Goal: Task Accomplishment & Management: Manage account settings

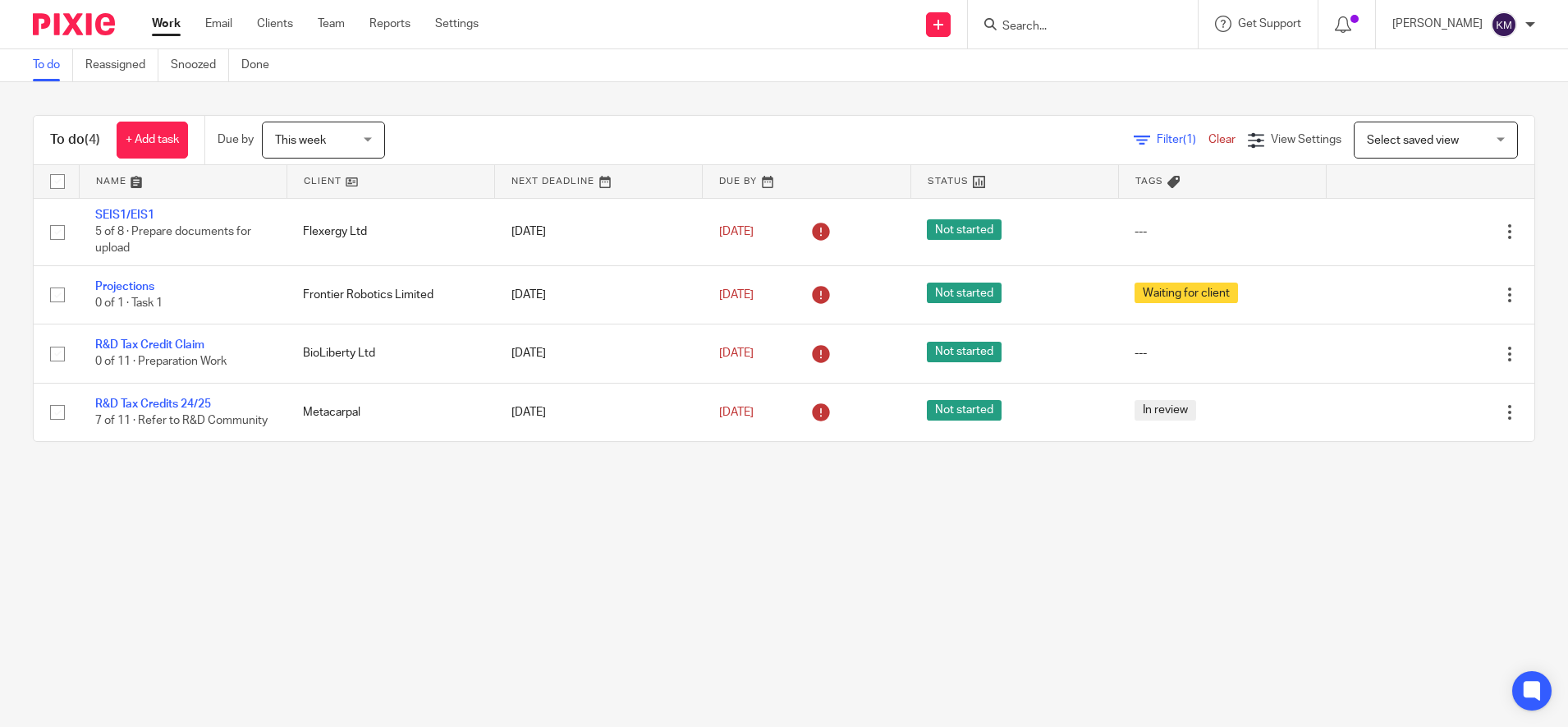
drag, startPoint x: 263, startPoint y: 532, endPoint x: 259, endPoint y: 487, distance: 45.2
click at [264, 532] on main "To do Reassigned Snoozed Done To do (4) + Add task Due by This week This week T…" at bounding box center [784, 363] width 1568 height 727
click at [375, 142] on div "This week This week" at bounding box center [323, 140] width 123 height 37
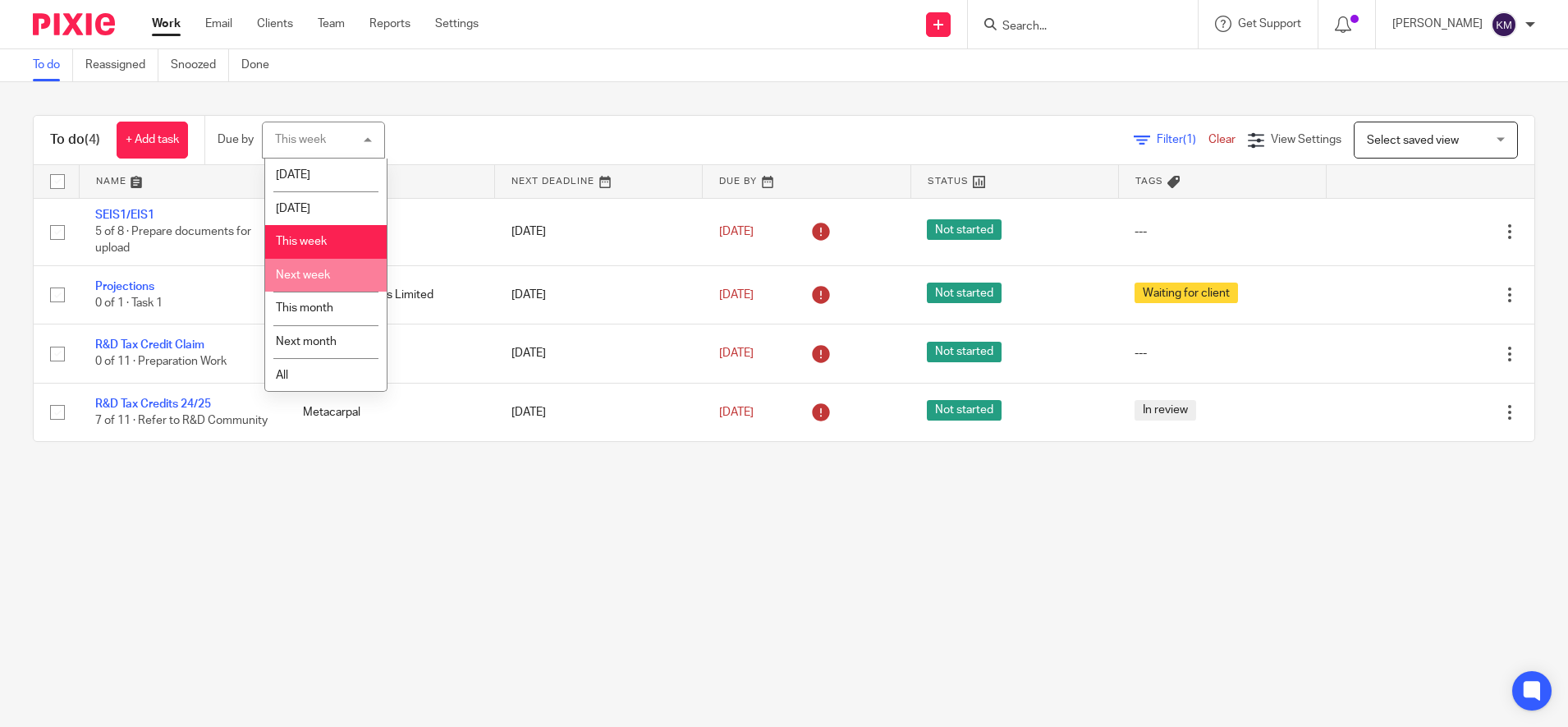
click at [316, 265] on li "Next week" at bounding box center [326, 275] width 122 height 34
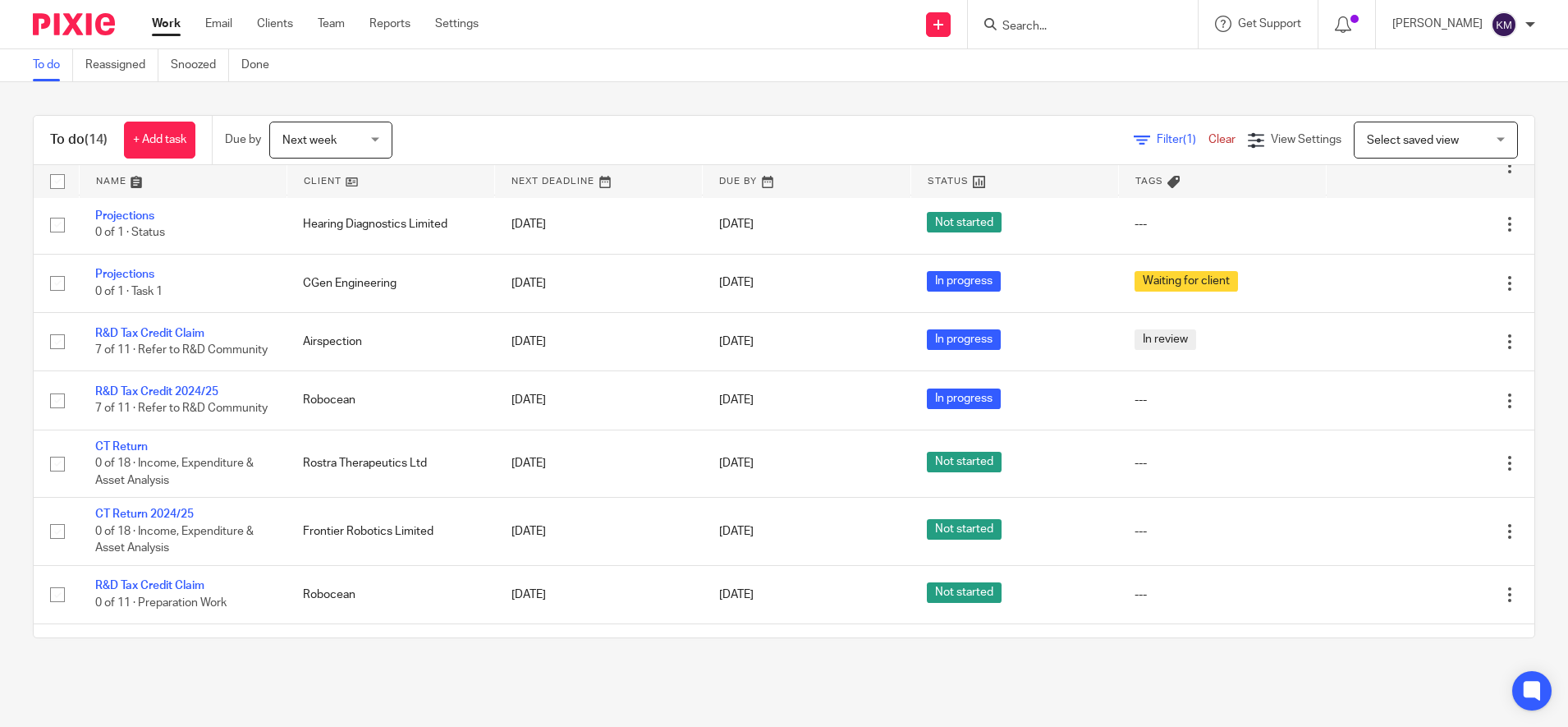
scroll to position [436, 0]
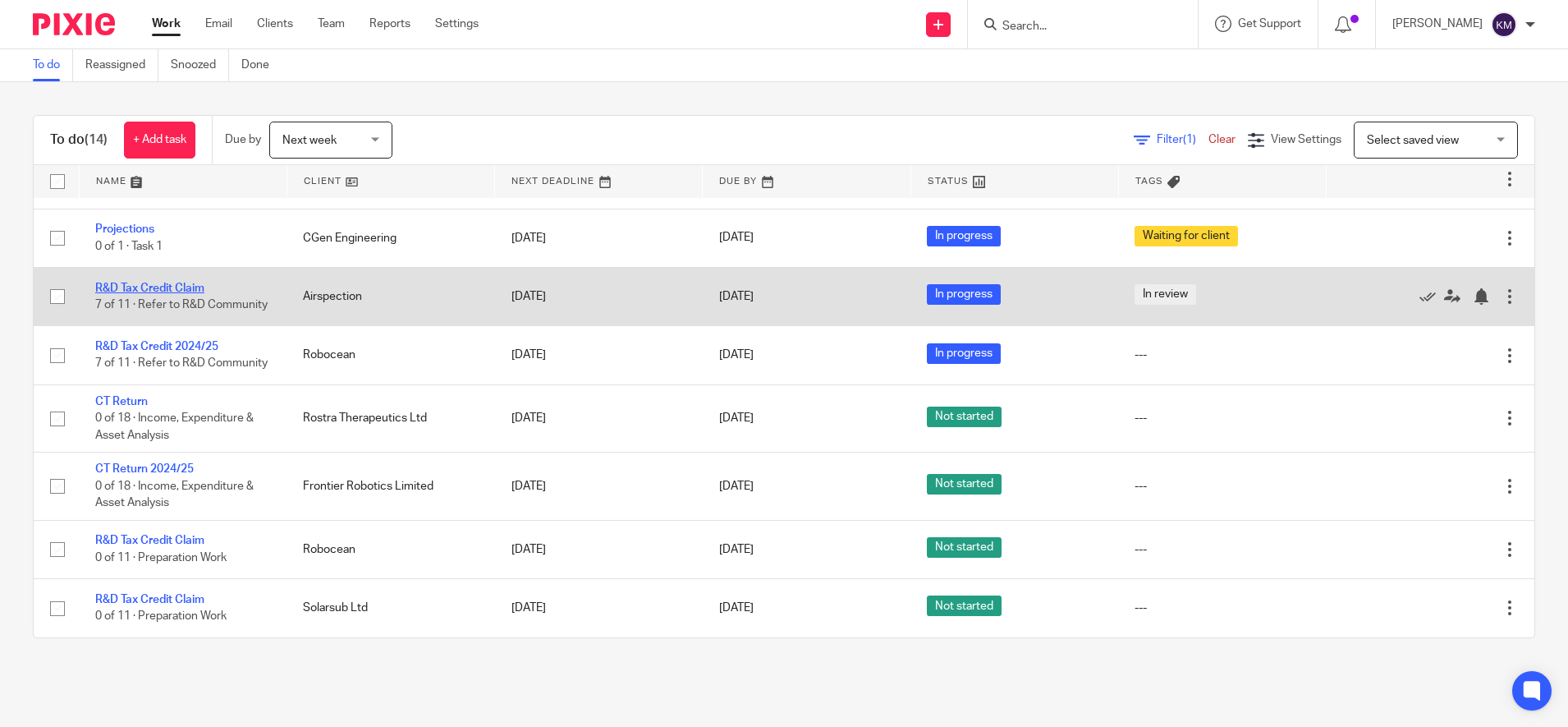
click at [170, 282] on link "R&D Tax Credit Claim" at bounding box center [150, 288] width 109 height 12
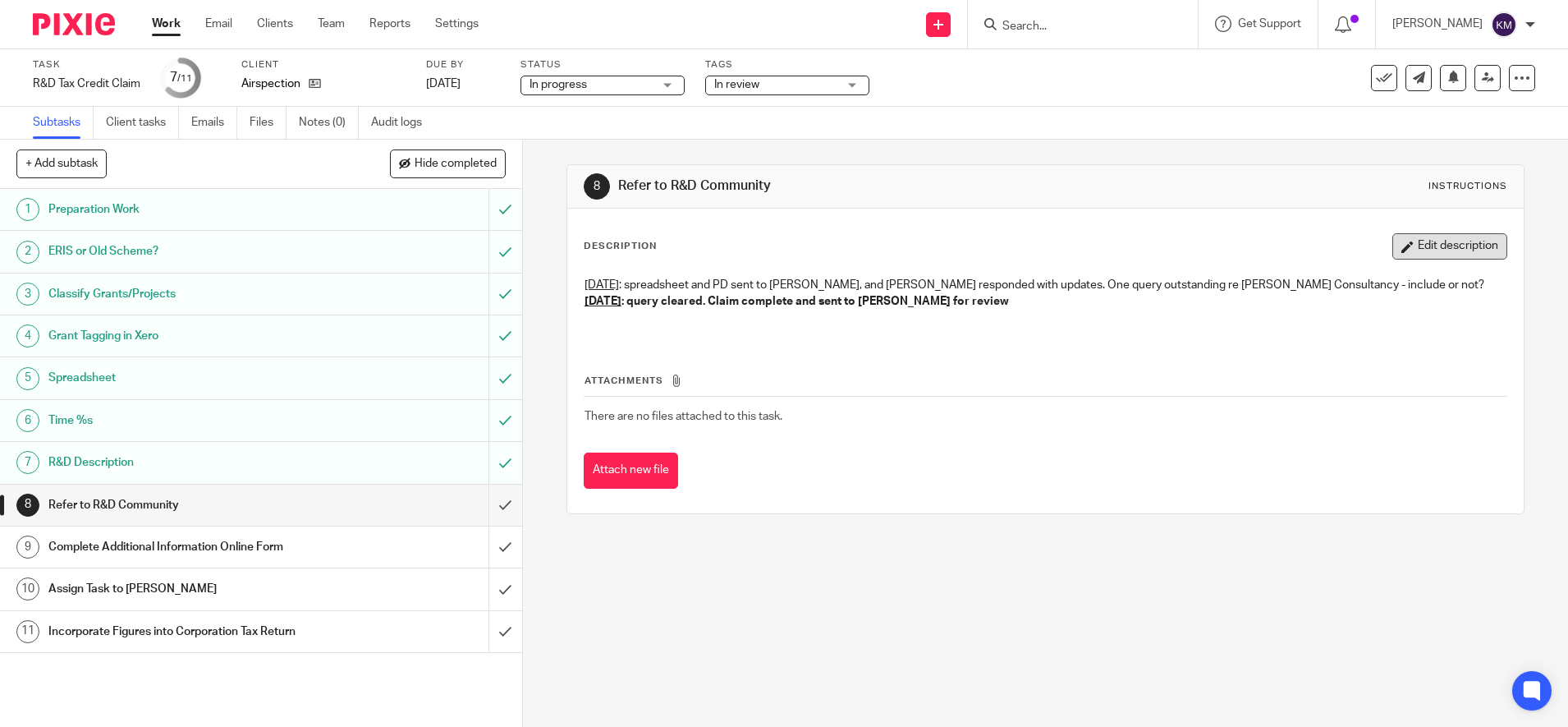
click at [1464, 246] on button "Edit description" at bounding box center [1450, 246] width 115 height 26
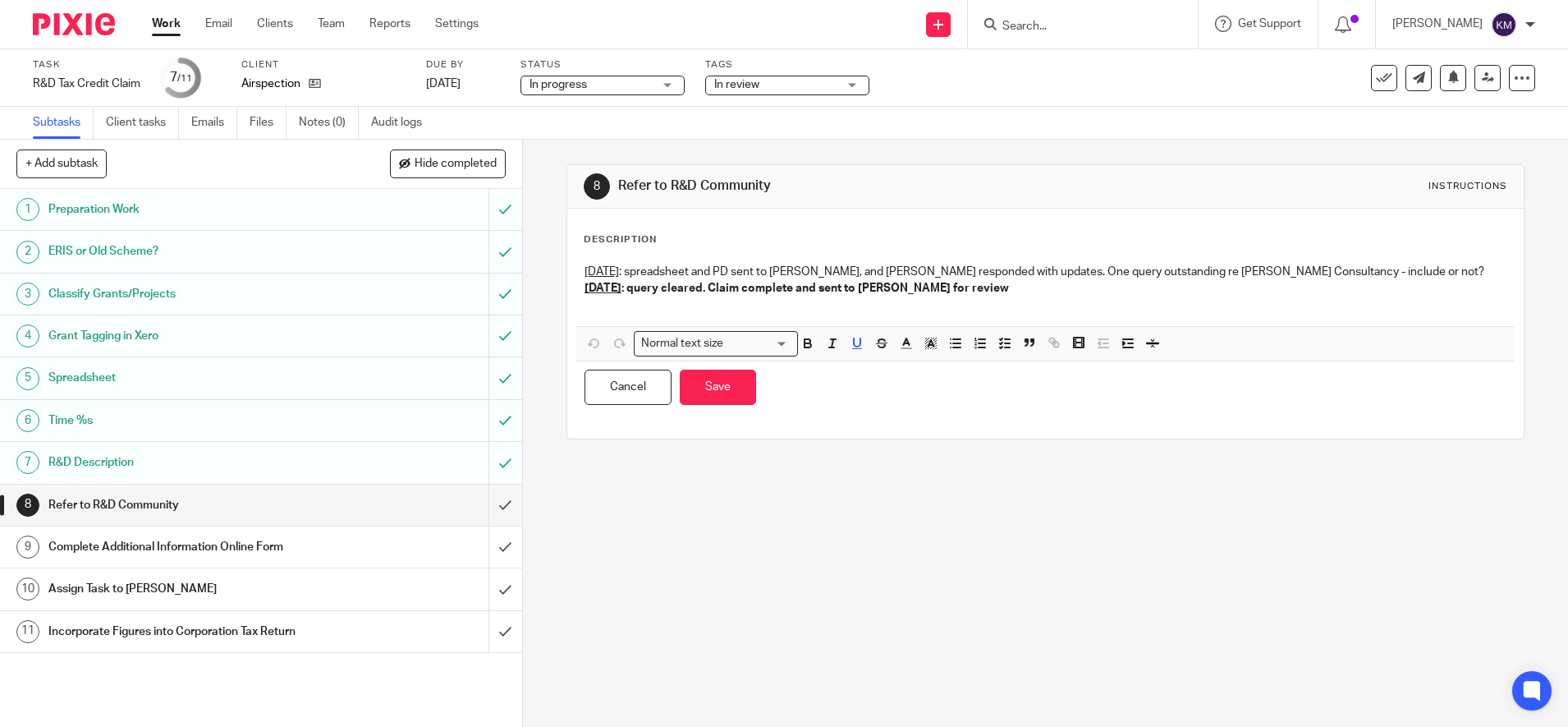
click at [1026, 297] on p at bounding box center [1045, 305] width 922 height 17
click at [1047, 279] on p "1st July : spreadsheet and PD sent to Matthew, and Matthew responded with updat…" at bounding box center [1045, 272] width 922 height 17
click at [1030, 291] on p "11th August : query cleared. Claim complete and sent to Paul Rosser for review" at bounding box center [1045, 289] width 922 height 17
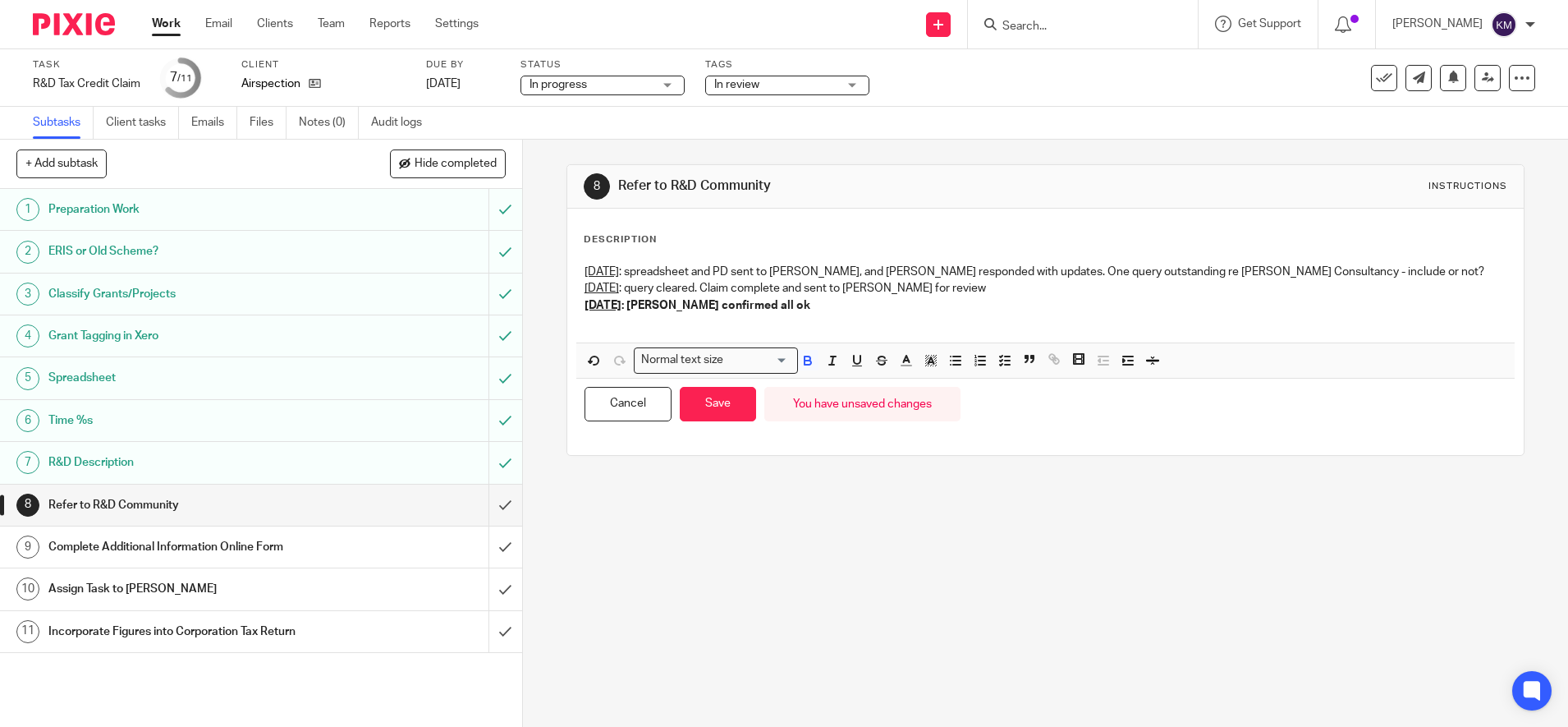
click at [858, 82] on div "In review" at bounding box center [787, 85] width 165 height 20
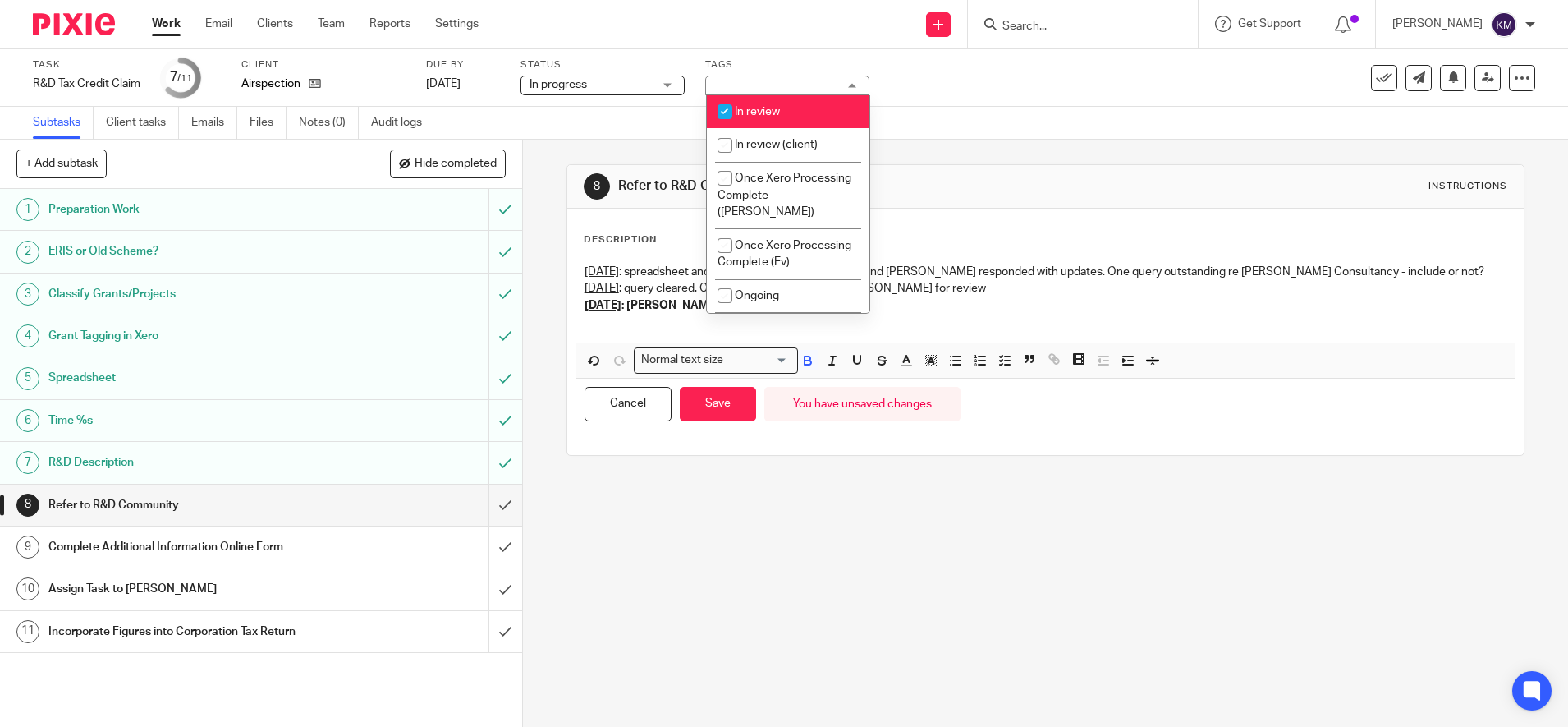
click at [758, 105] on li "In review" at bounding box center [788, 112] width 163 height 34
checkbox input "false"
click at [1045, 266] on p "1st July : spreadsheet and PD sent to Matthew, and Matthew responded with updat…" at bounding box center [1045, 272] width 922 height 17
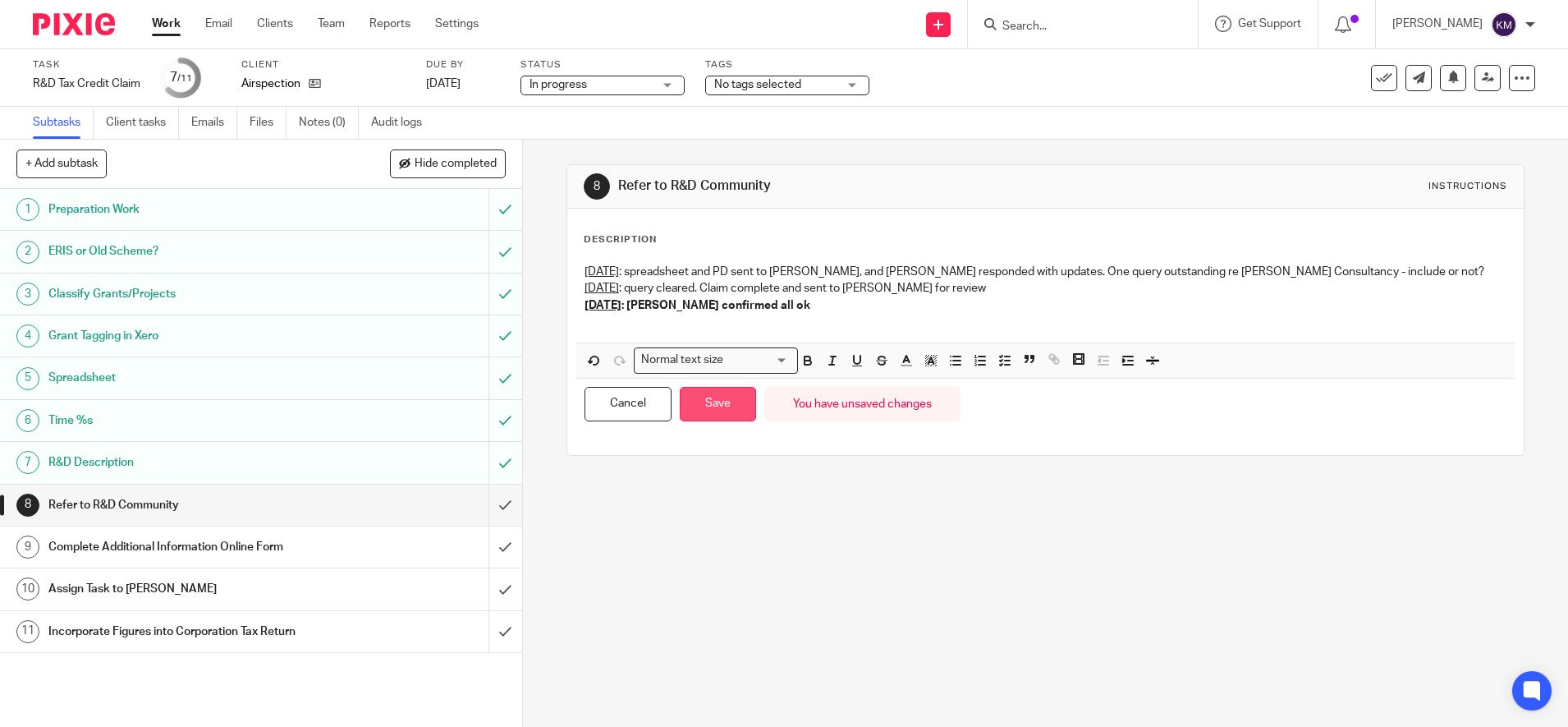
click at [706, 402] on button "Save" at bounding box center [718, 404] width 76 height 36
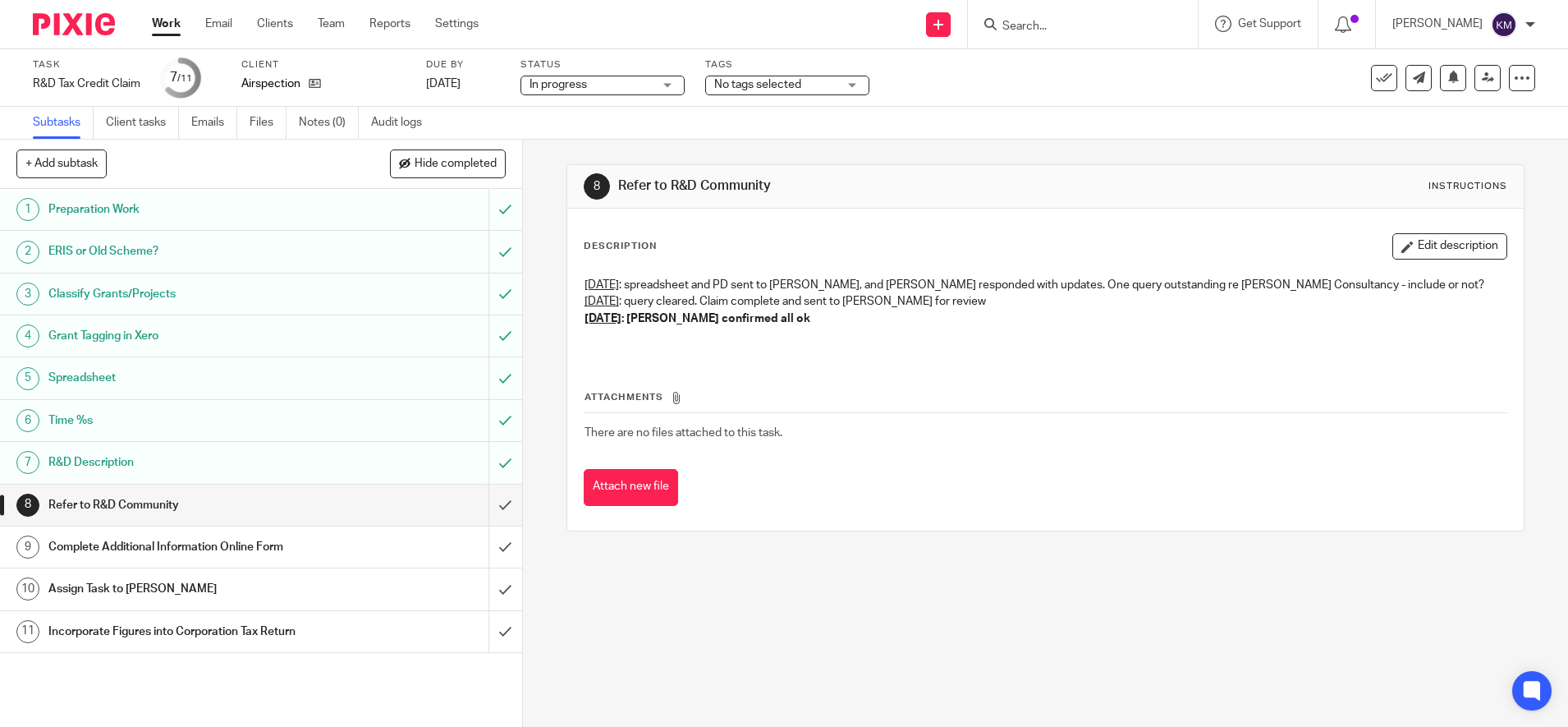
click at [74, 27] on img at bounding box center [74, 24] width 82 height 22
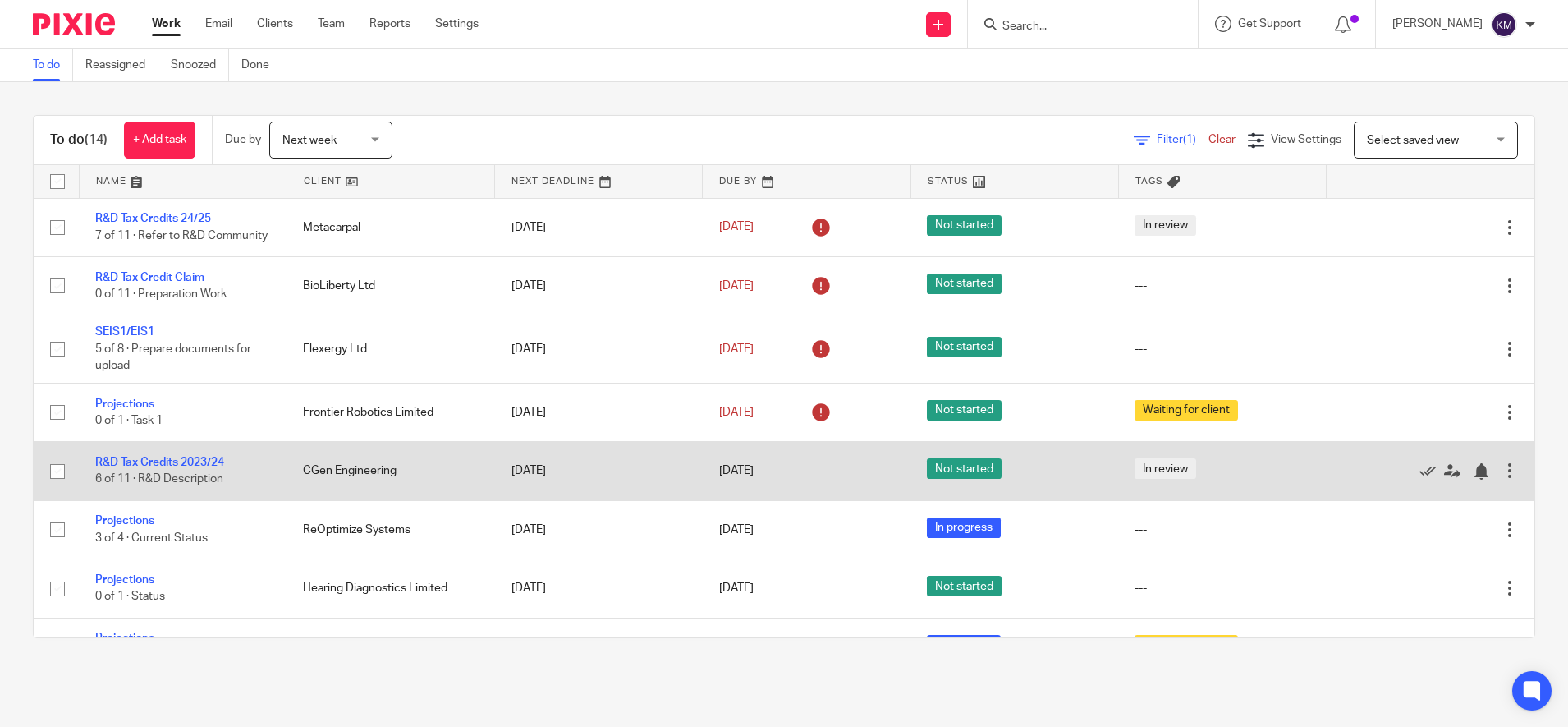
click at [176, 468] on link "R&D Tax Credits 2023/24" at bounding box center [160, 462] width 129 height 12
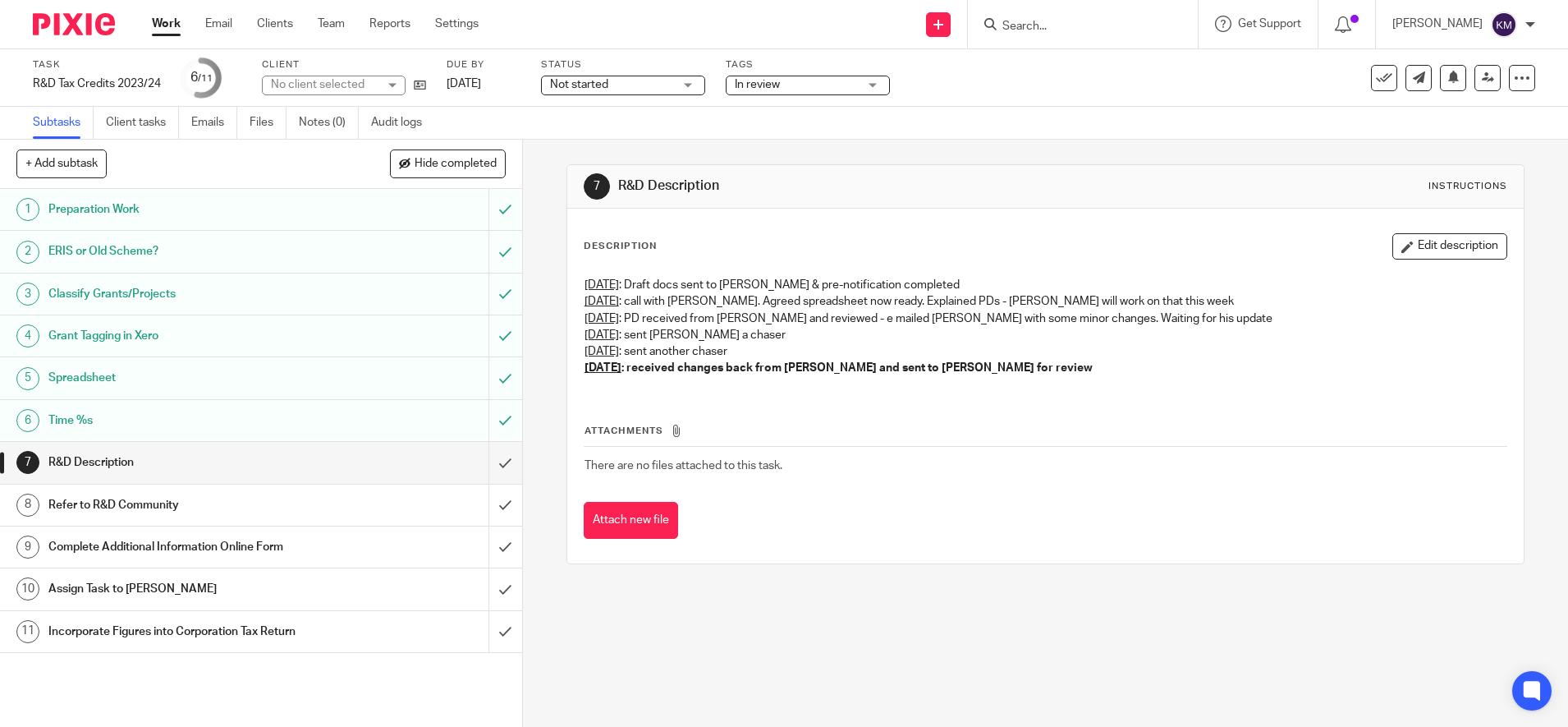
click at [653, 90] on span "Not started" at bounding box center [611, 84] width 123 height 17
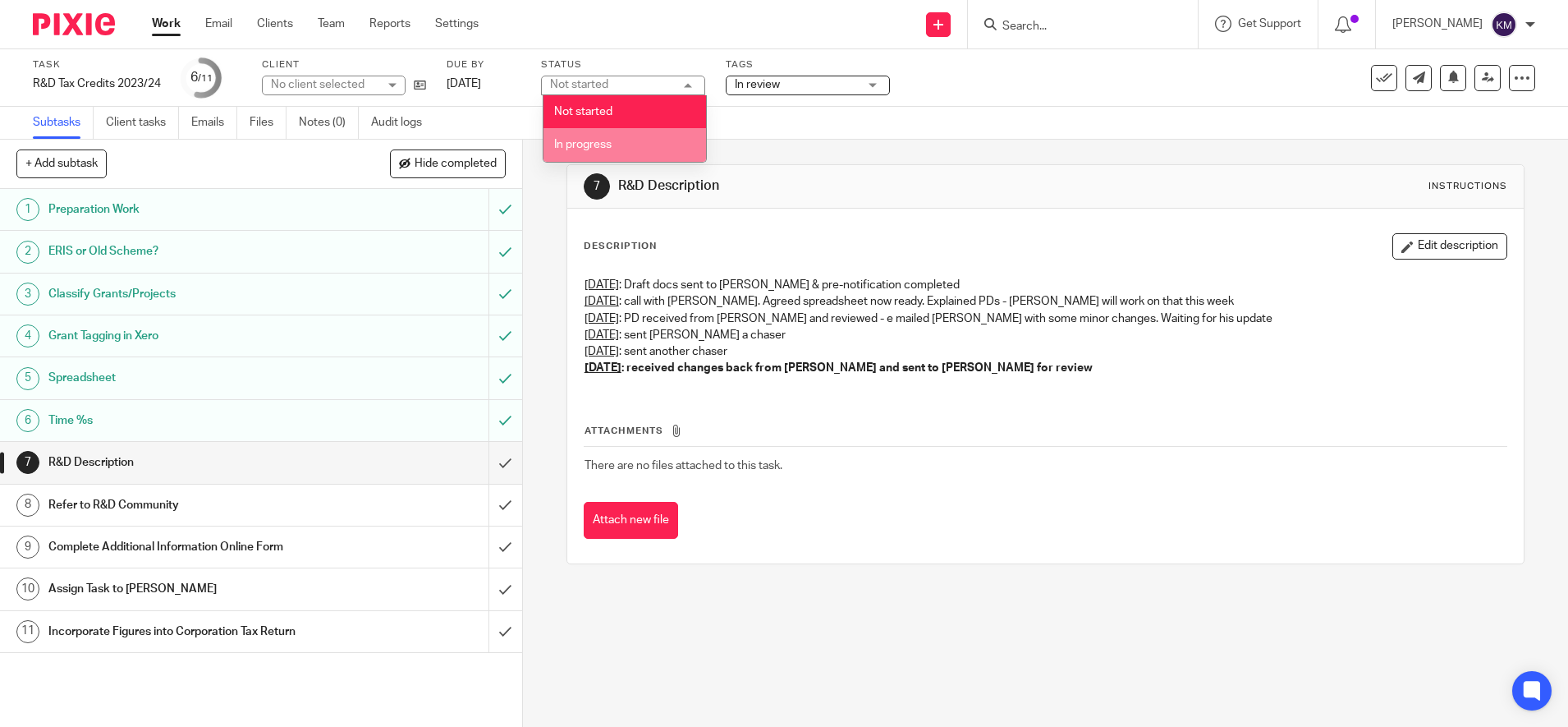
click at [615, 146] on li "In progress" at bounding box center [624, 145] width 163 height 34
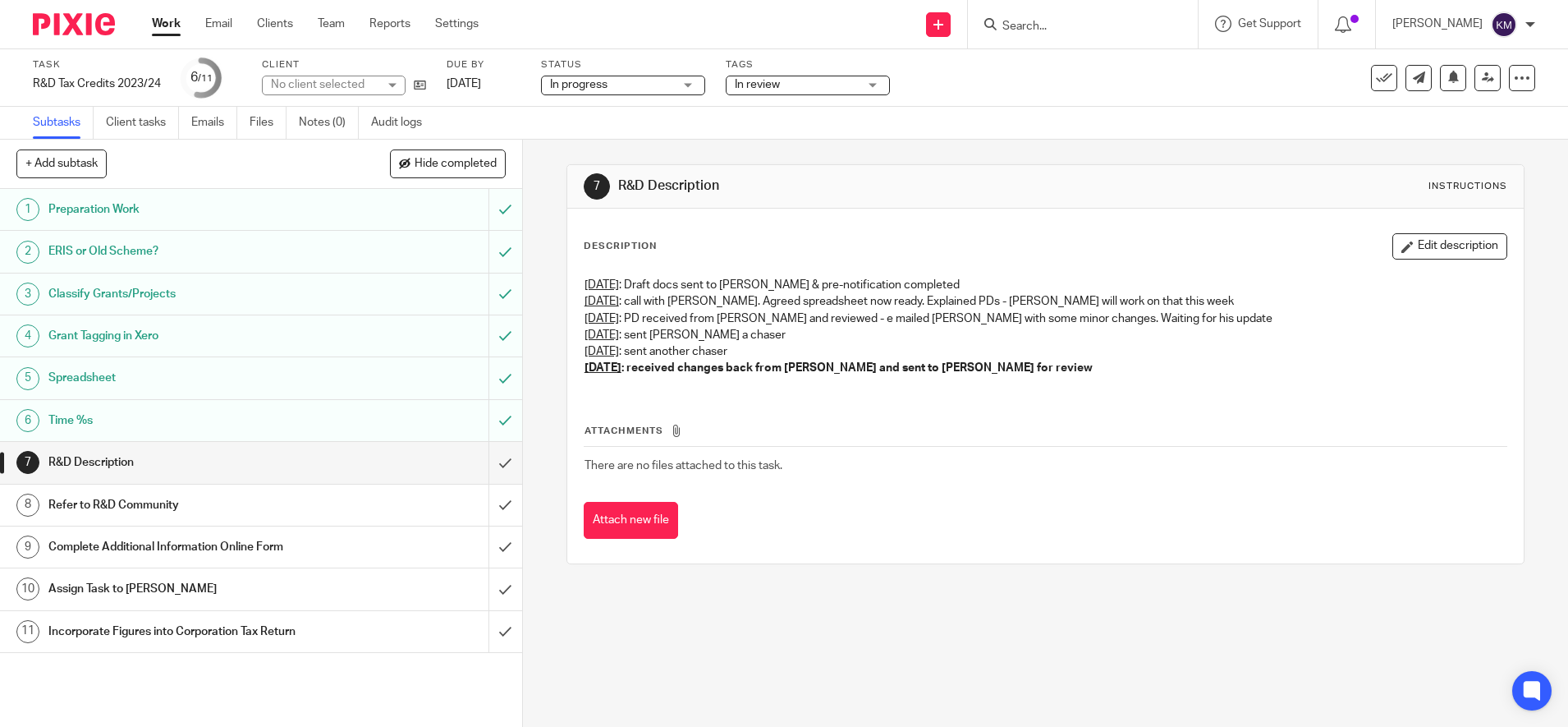
click at [839, 91] on span "In review" at bounding box center [796, 84] width 123 height 17
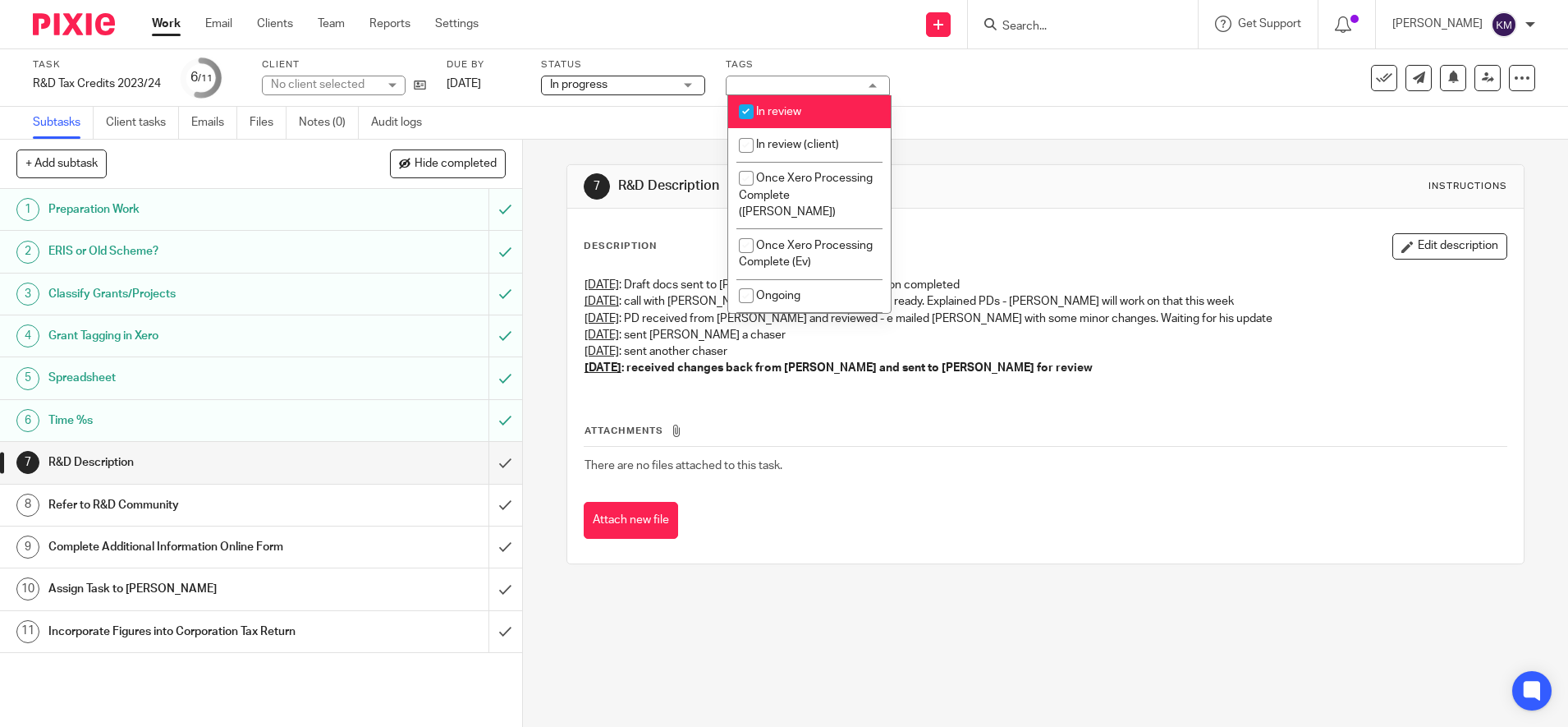
click at [792, 110] on span "In review" at bounding box center [778, 112] width 45 height 12
checkbox input "false"
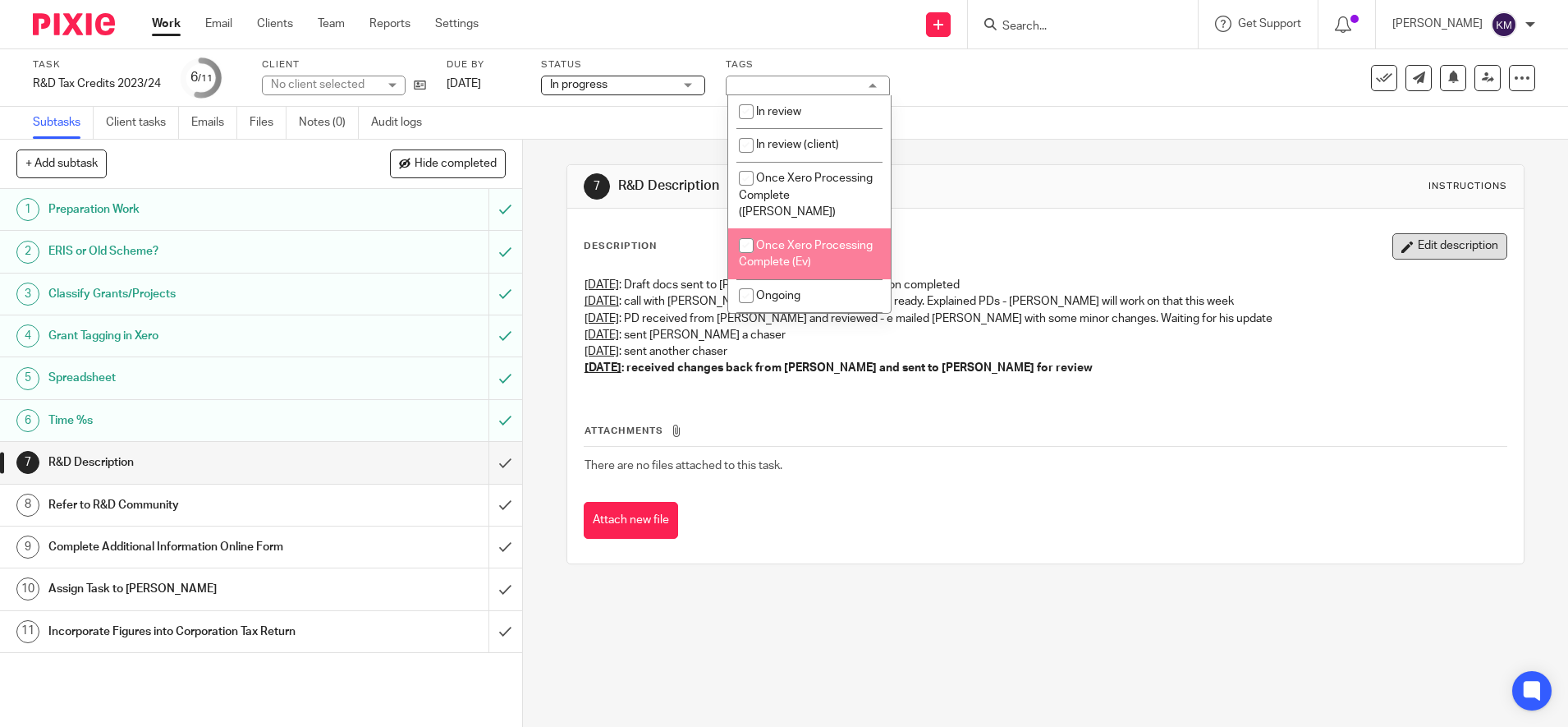
click at [1416, 241] on button "Edit description" at bounding box center [1450, 246] width 115 height 26
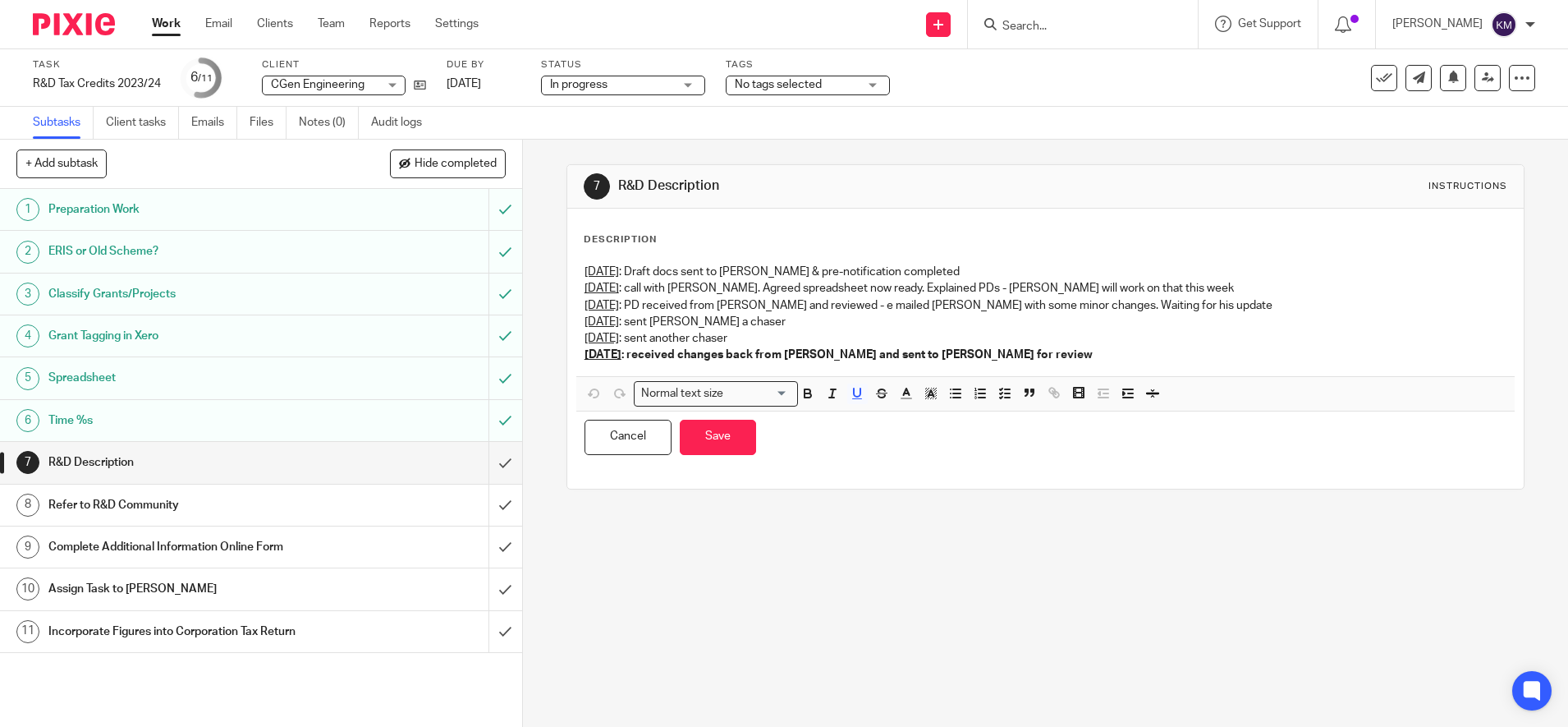
click at [1005, 344] on p "1st July : sent another chaser" at bounding box center [1045, 338] width 922 height 17
click at [995, 361] on p "4th August : received changes back from Joe and sent to Paul for review" at bounding box center [1045, 355] width 922 height 17
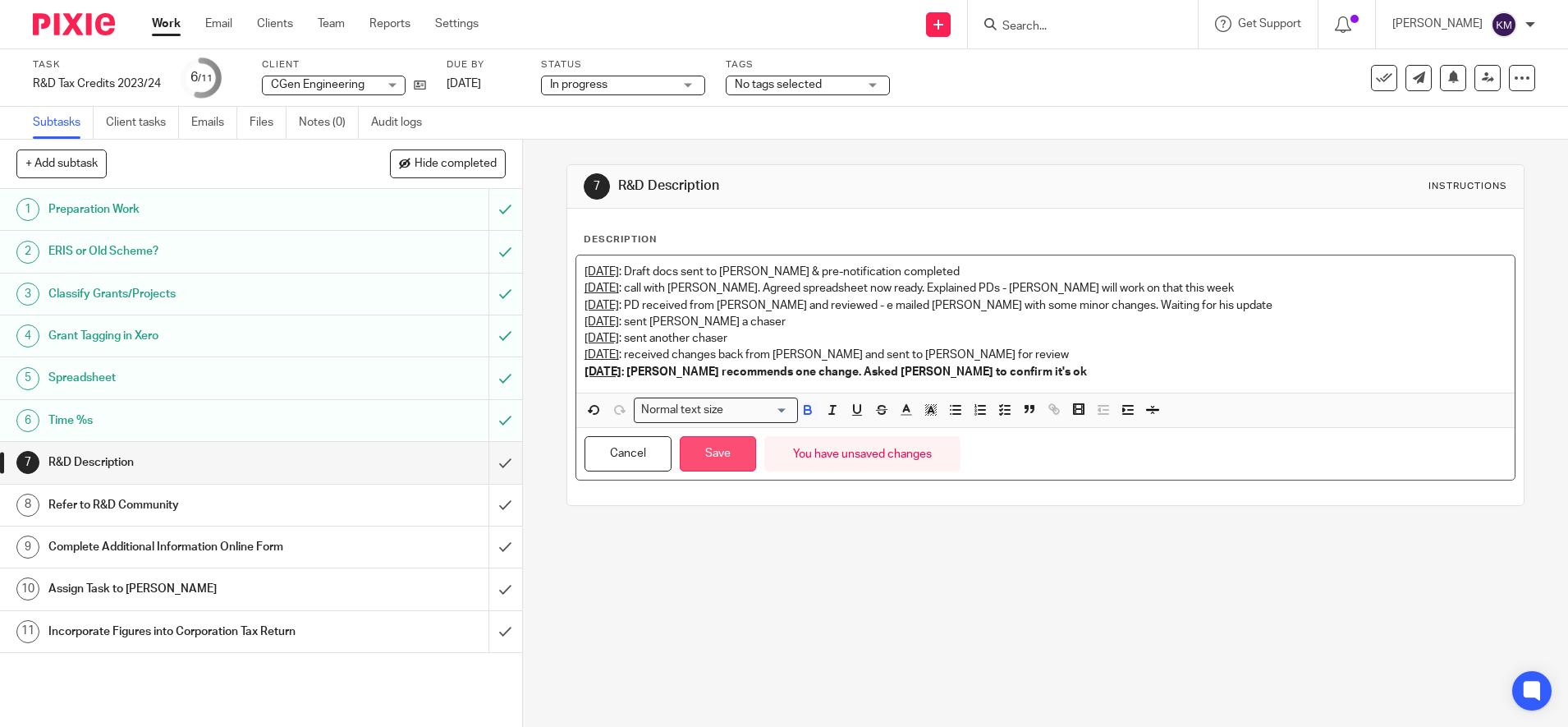
click at [715, 445] on button "Save" at bounding box center [718, 453] width 76 height 36
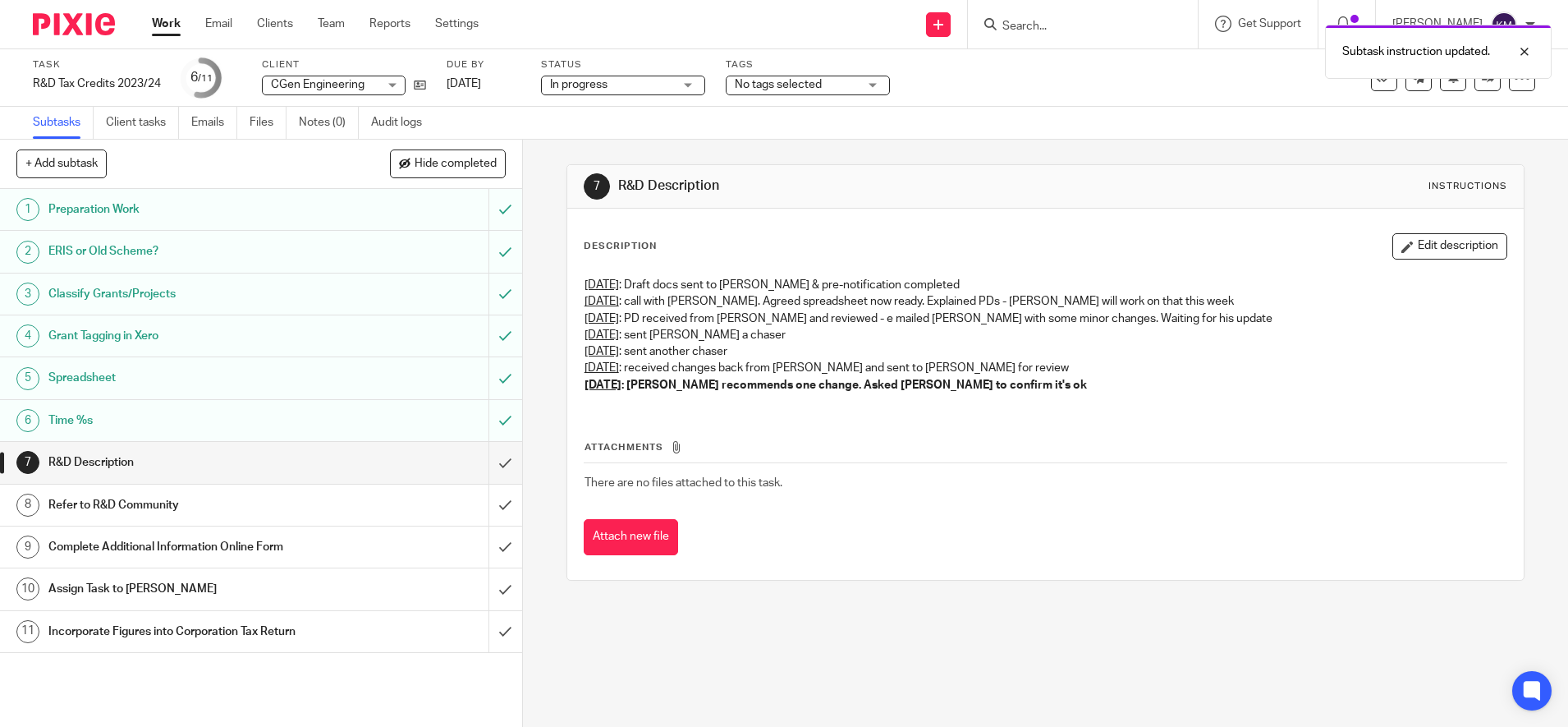
click at [79, 29] on img at bounding box center [74, 24] width 82 height 22
